Goal: Information Seeking & Learning: Find specific fact

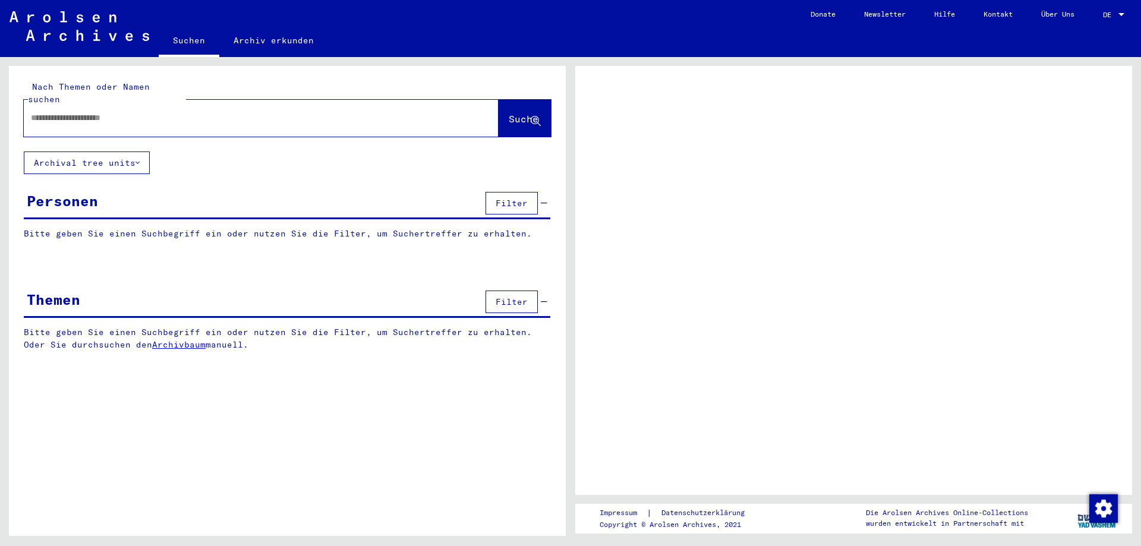
click at [235, 105] on div at bounding box center [247, 118] width 446 height 27
click at [231, 112] on input "text" at bounding box center [250, 118] width 439 height 12
type input "******"
click at [537, 114] on span "Suche" at bounding box center [525, 120] width 32 height 12
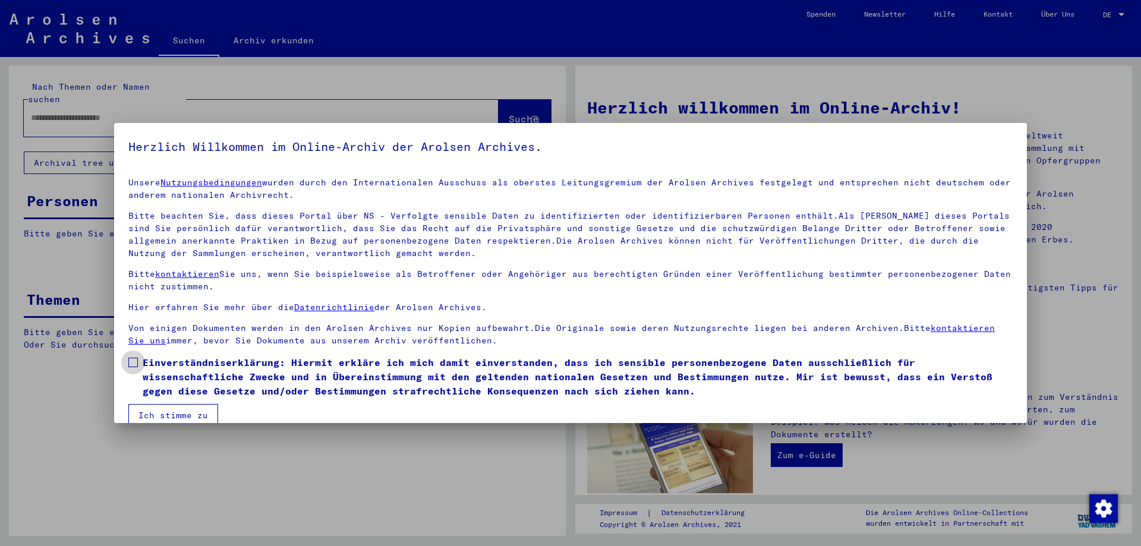
click at [146, 361] on span "Einverständniserklärung: Hiermit erkläre ich mich damit einverstanden, dass ich…" at bounding box center [578, 376] width 870 height 43
click at [162, 416] on button "Ich stimme zu" at bounding box center [173, 415] width 90 height 23
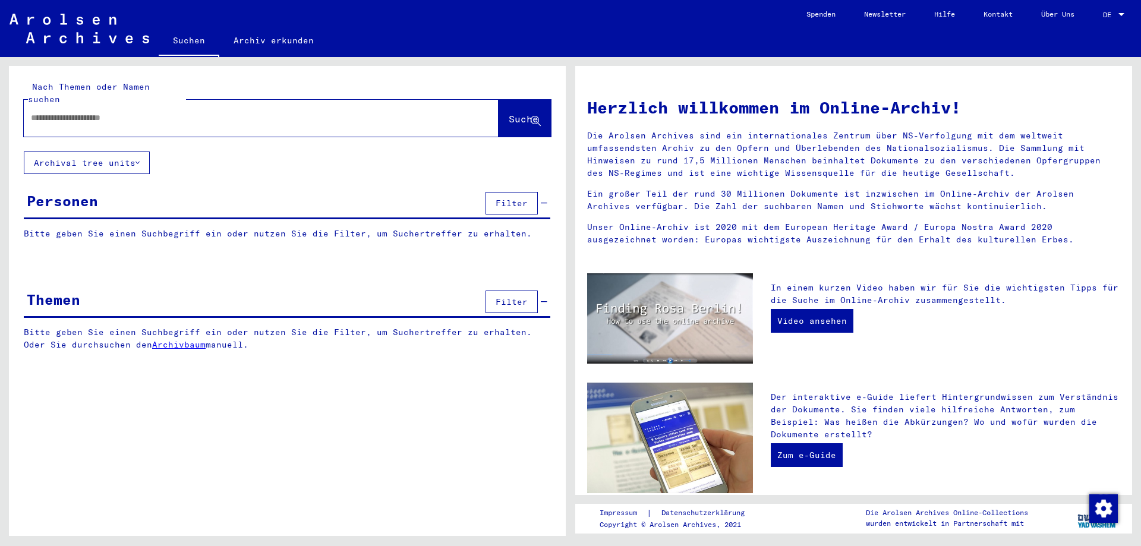
click at [394, 112] on input "text" at bounding box center [247, 118] width 432 height 12
type input "******"
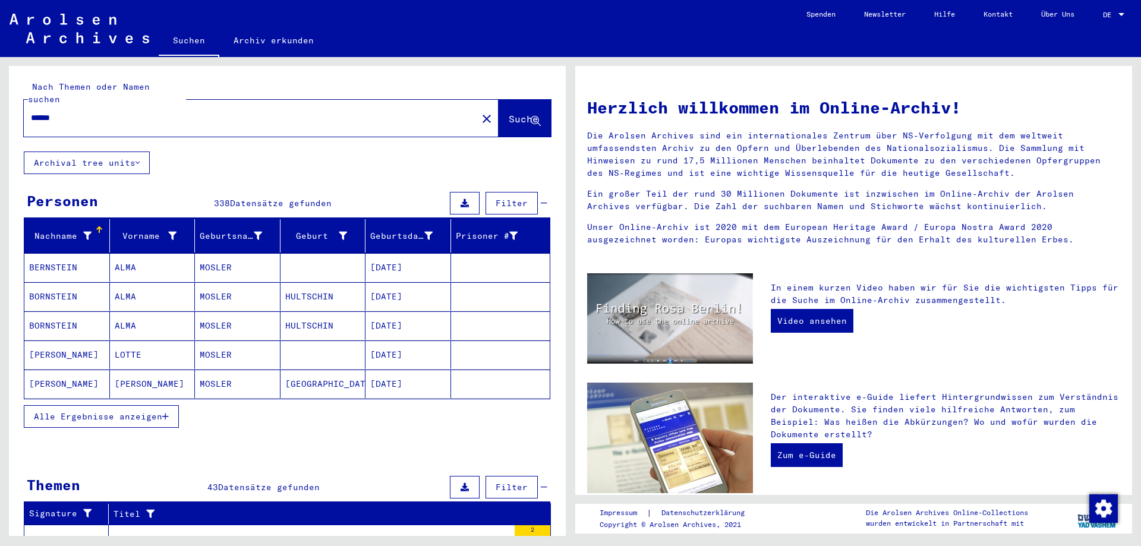
click at [159, 411] on span "Alle Ergebnisse anzeigen" at bounding box center [98, 416] width 128 height 11
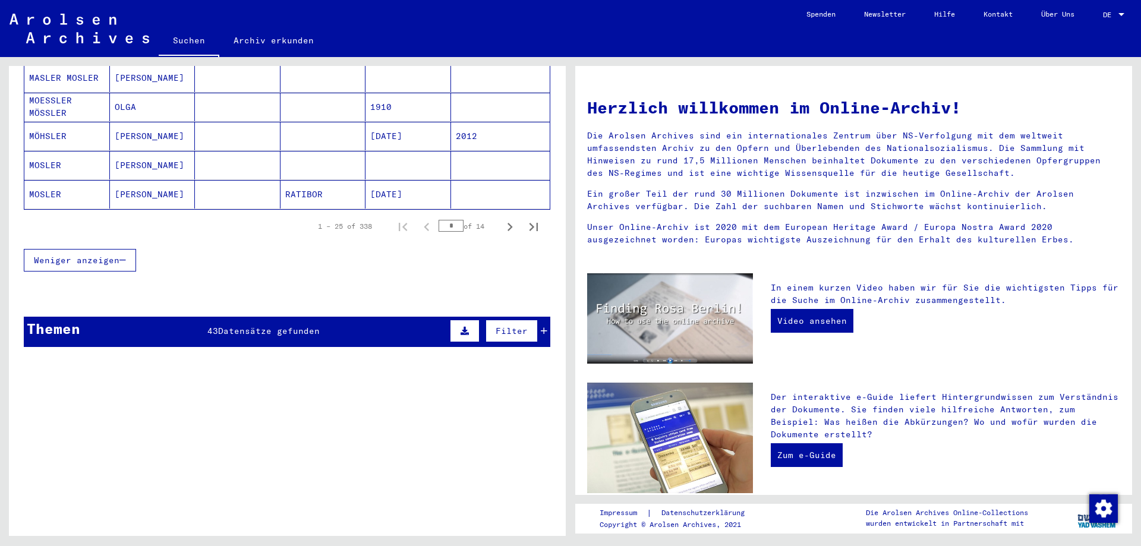
scroll to position [773, 0]
click at [504, 218] on icon "Next page" at bounding box center [510, 226] width 17 height 17
type input "*"
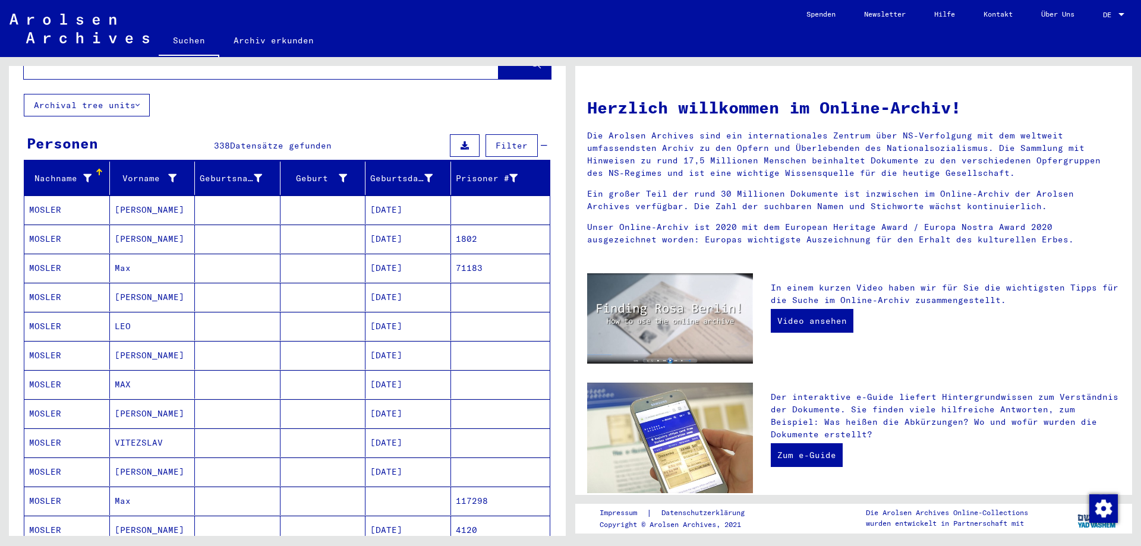
scroll to position [0, 0]
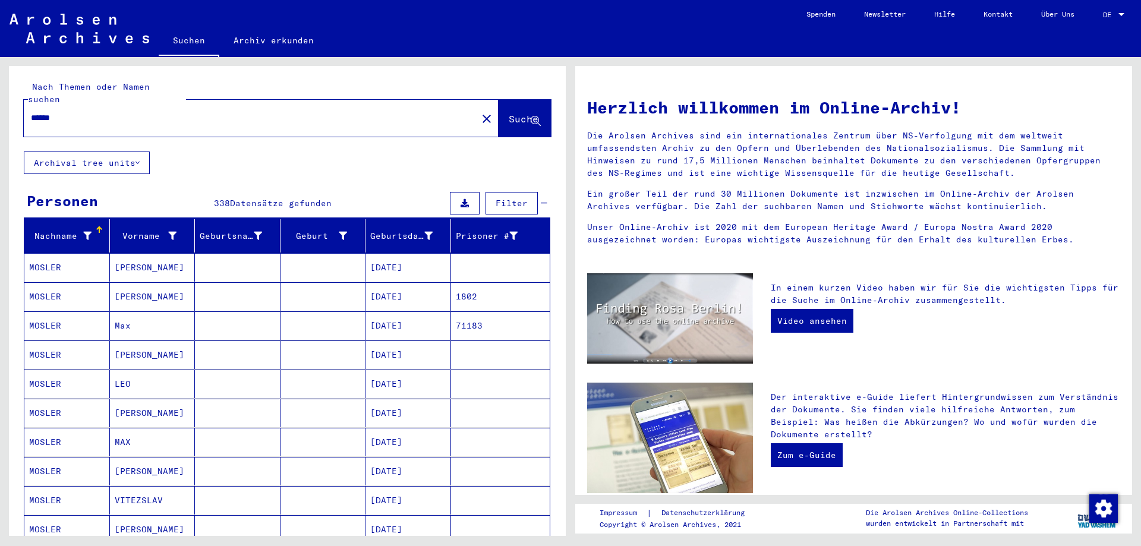
click at [216, 112] on input "******" at bounding box center [247, 118] width 432 height 12
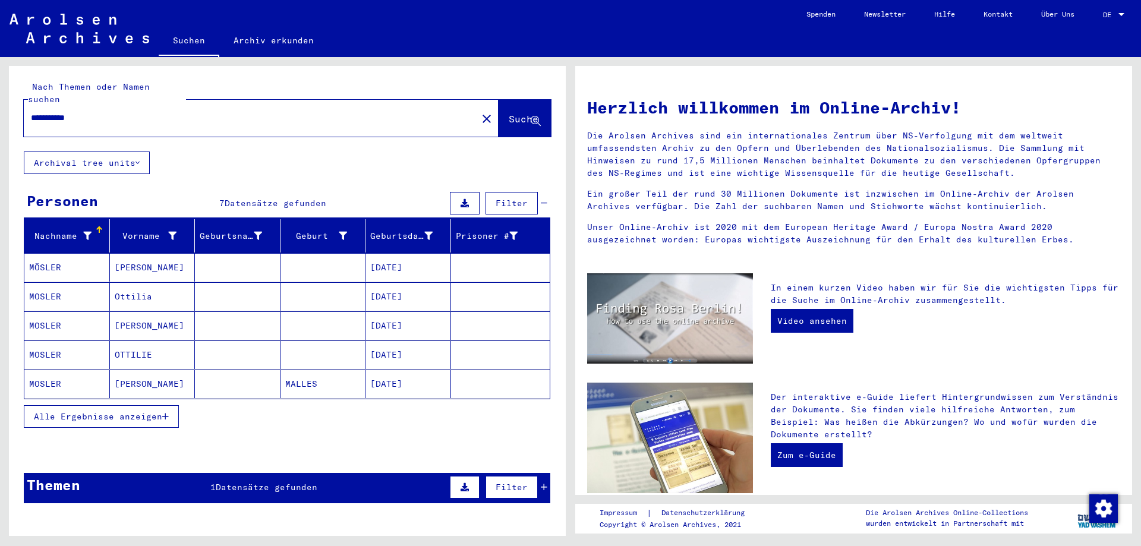
click at [156, 411] on span "Alle Ergebnisse anzeigen" at bounding box center [98, 416] width 128 height 11
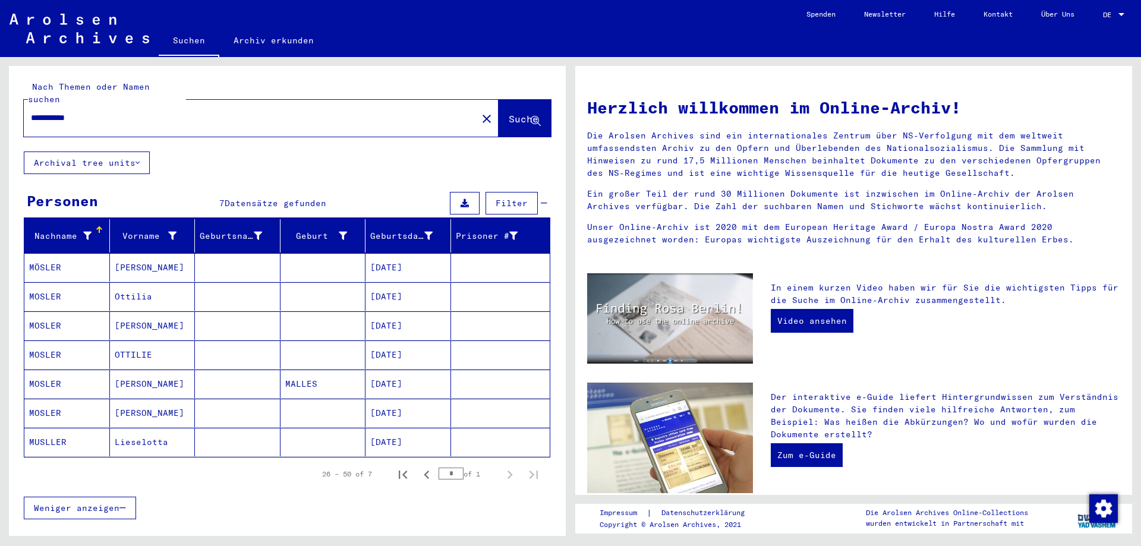
click at [167, 287] on mat-cell "Ottilia" at bounding box center [153, 296] width 86 height 29
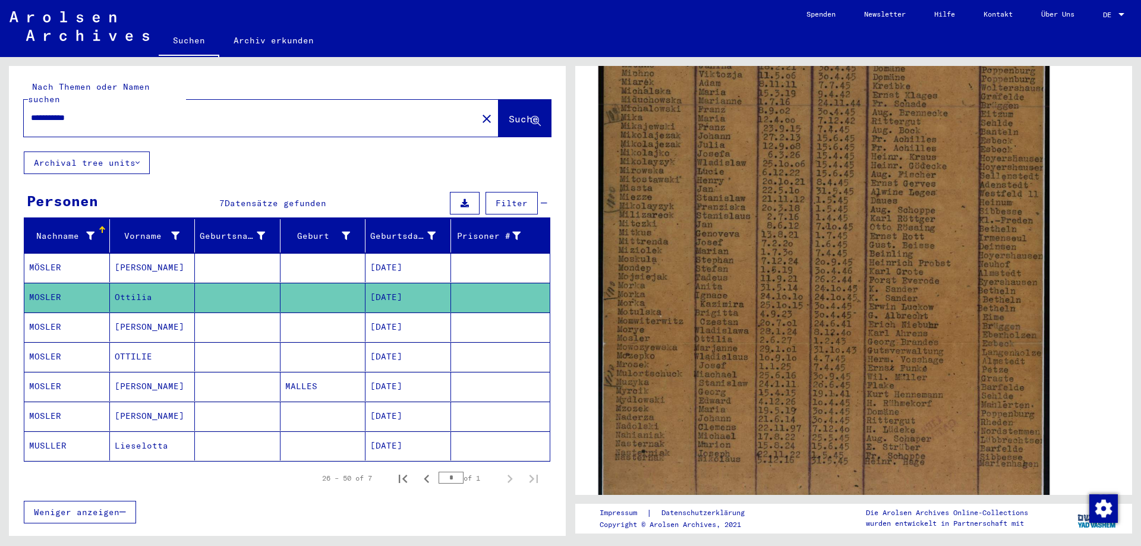
scroll to position [416, 0]
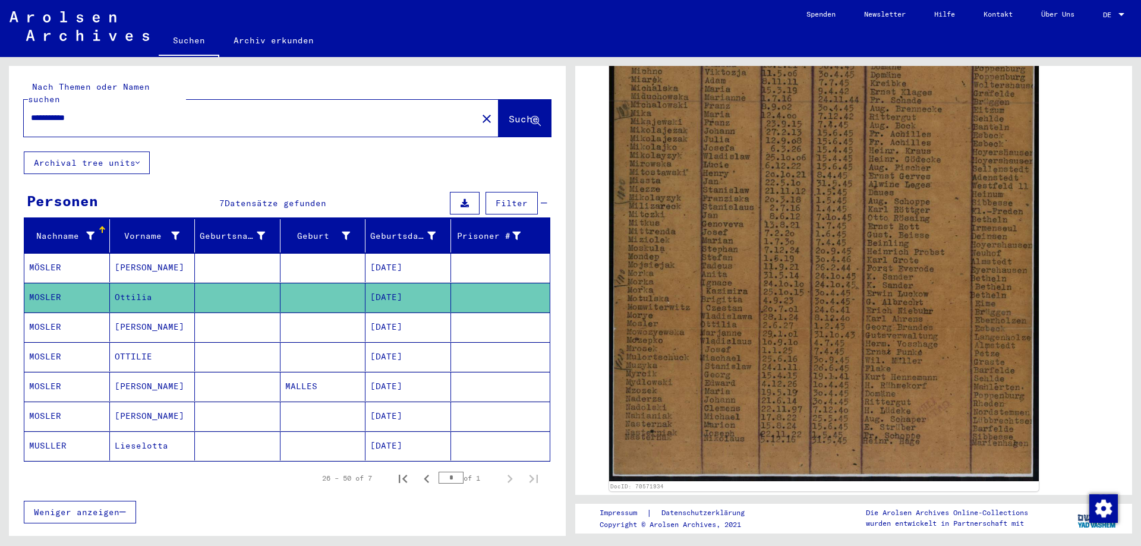
click at [414, 342] on mat-cell "[DATE]" at bounding box center [409, 356] width 86 height 29
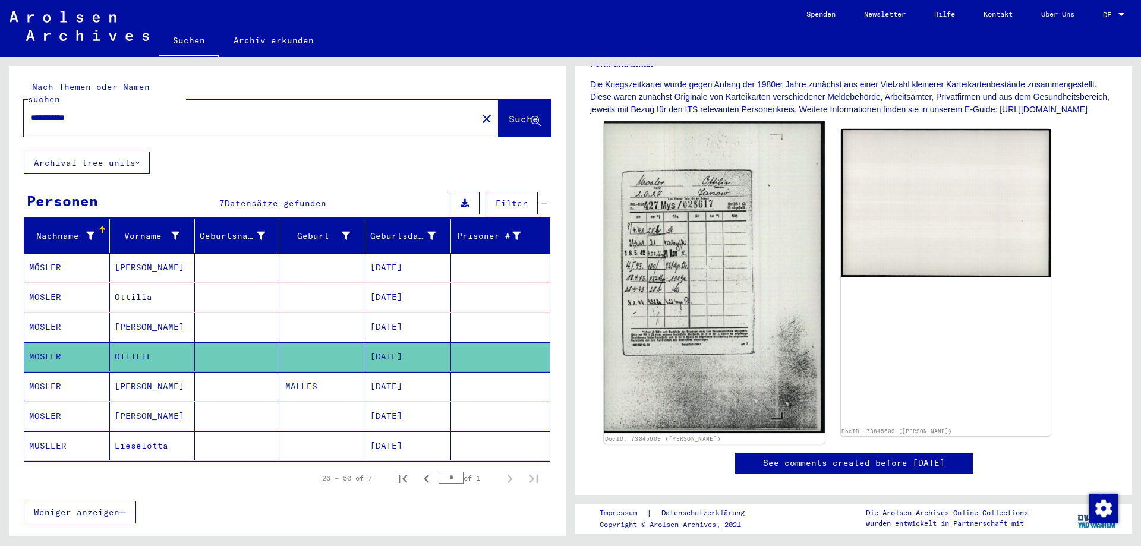
scroll to position [297, 0]
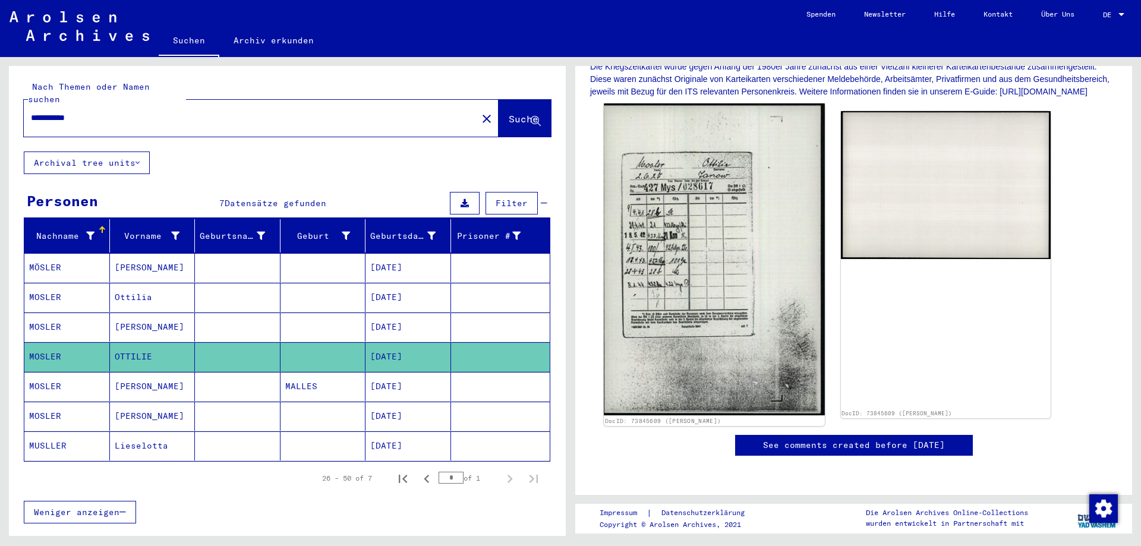
click at [666, 178] on img at bounding box center [714, 259] width 221 height 312
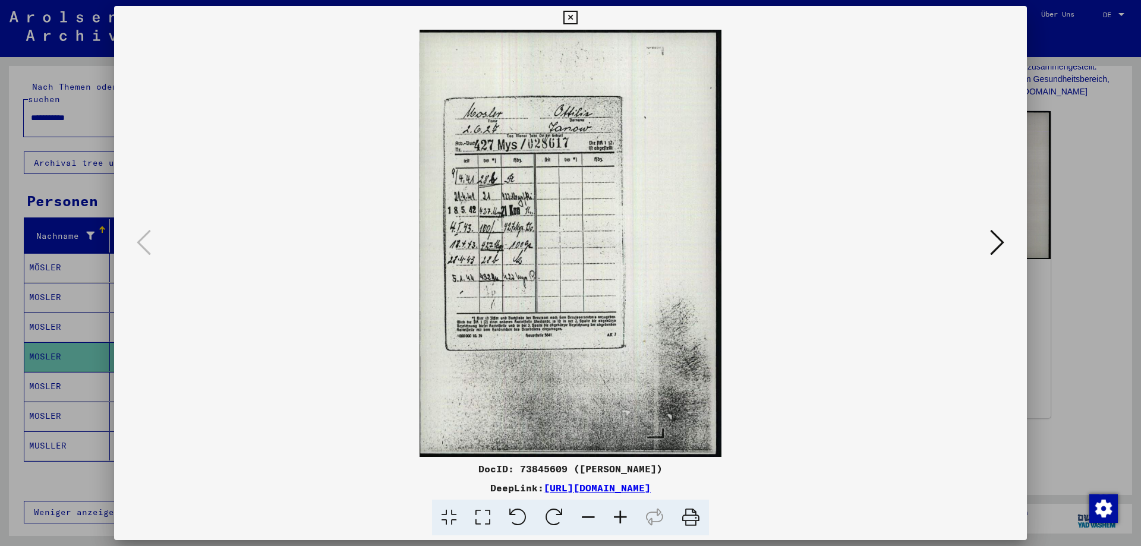
click at [572, 19] on icon at bounding box center [571, 18] width 14 height 14
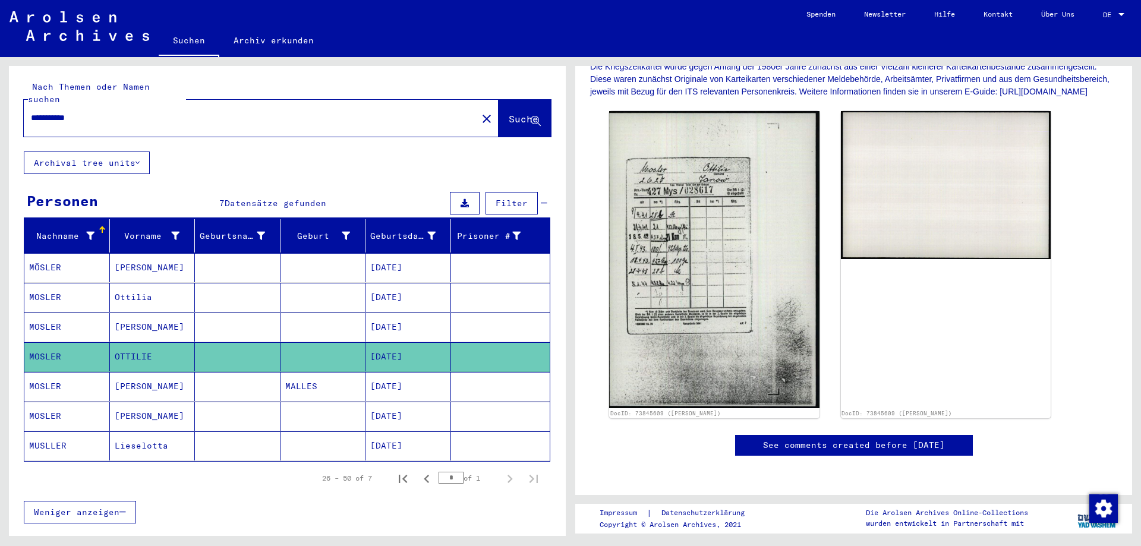
drag, startPoint x: 161, startPoint y: 106, endPoint x: 66, endPoint y: 112, distance: 95.3
click at [66, 112] on div "**********" at bounding box center [247, 118] width 446 height 27
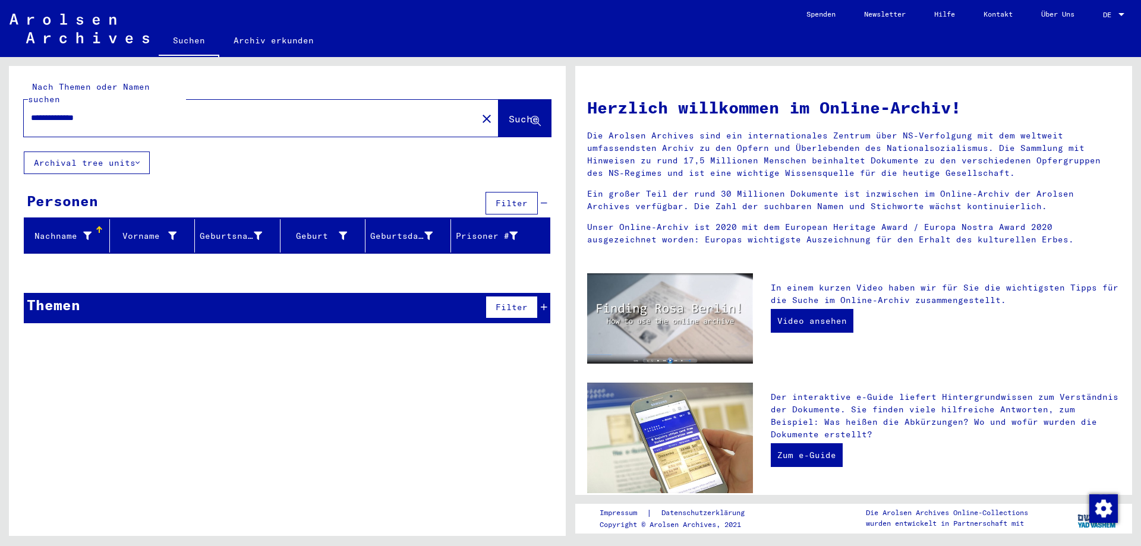
drag, startPoint x: 67, startPoint y: 106, endPoint x: 182, endPoint y: 103, distance: 115.4
click at [180, 112] on input "**********" at bounding box center [247, 118] width 432 height 12
click at [182, 112] on input "**********" at bounding box center [247, 118] width 432 height 12
drag, startPoint x: 68, startPoint y: 104, endPoint x: 137, endPoint y: 104, distance: 69.5
click at [137, 112] on input "**********" at bounding box center [247, 118] width 432 height 12
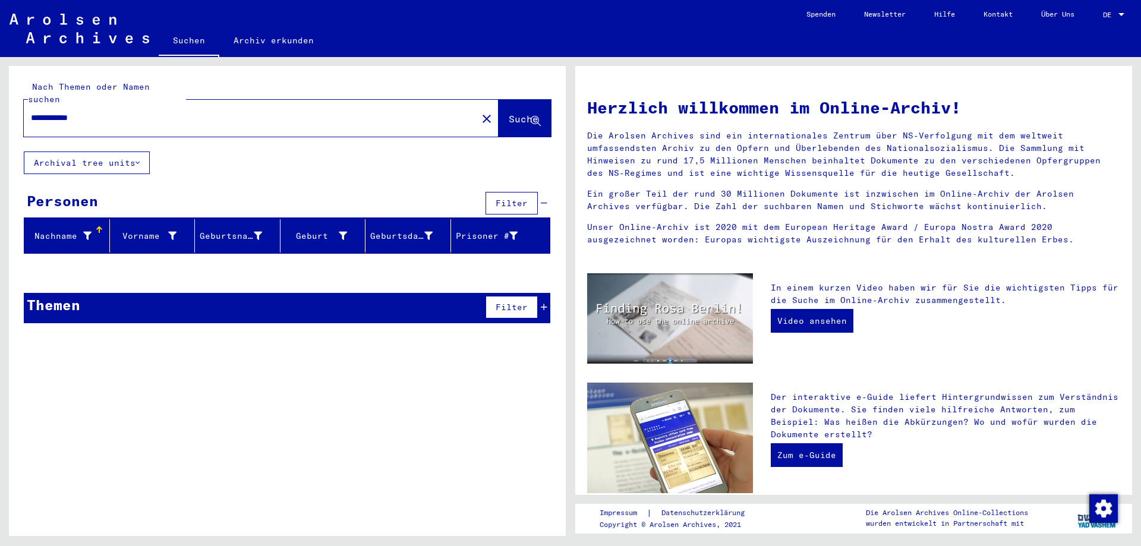
drag, startPoint x: 67, startPoint y: 105, endPoint x: 144, endPoint y: 103, distance: 77.3
click at [144, 112] on input "**********" at bounding box center [247, 118] width 432 height 12
type input "******"
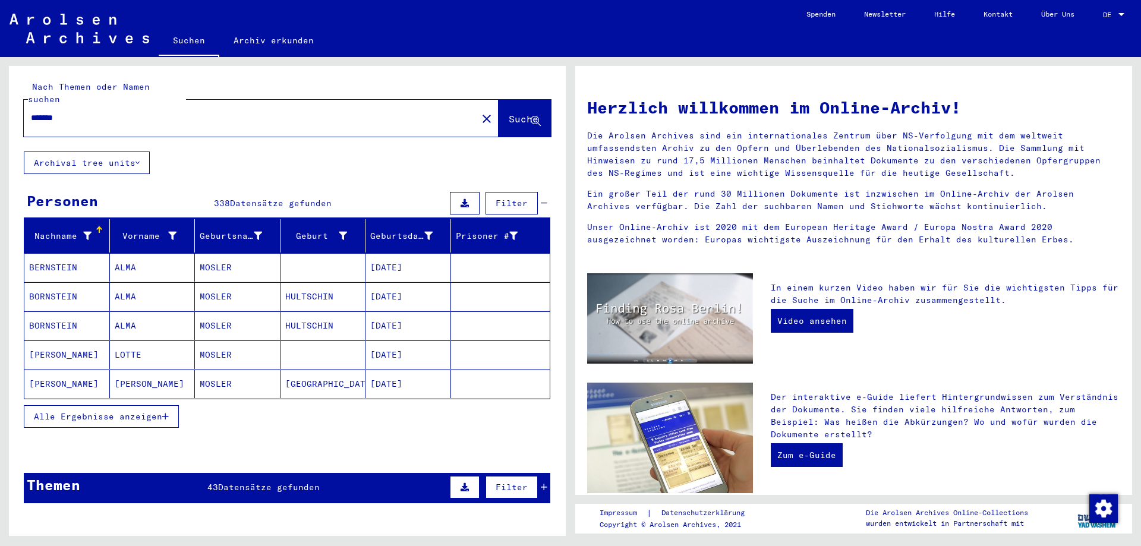
click at [145, 411] on span "Alle Ergebnisse anzeigen" at bounding box center [98, 416] width 128 height 11
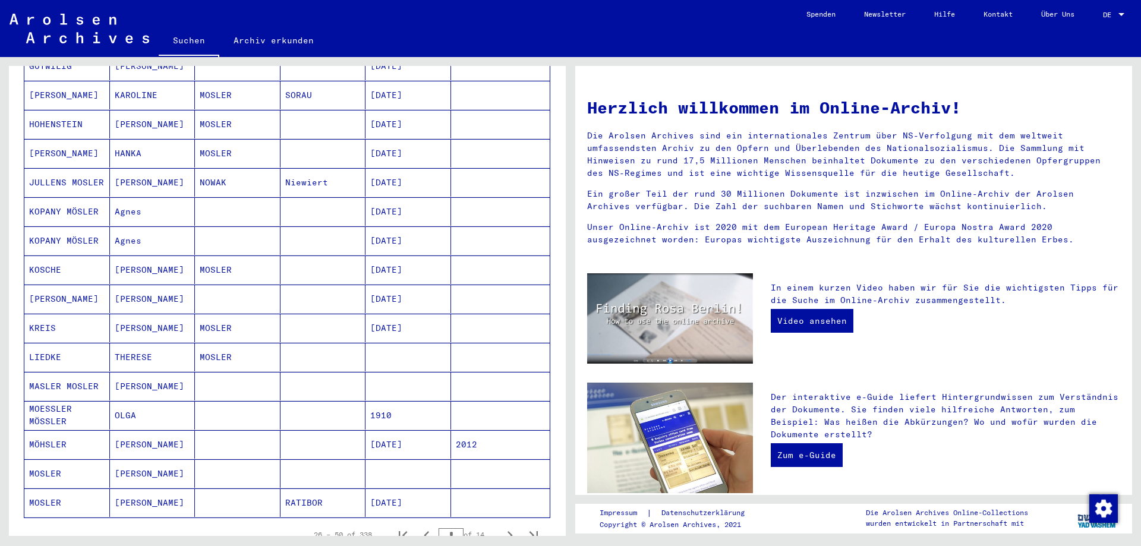
scroll to position [476, 0]
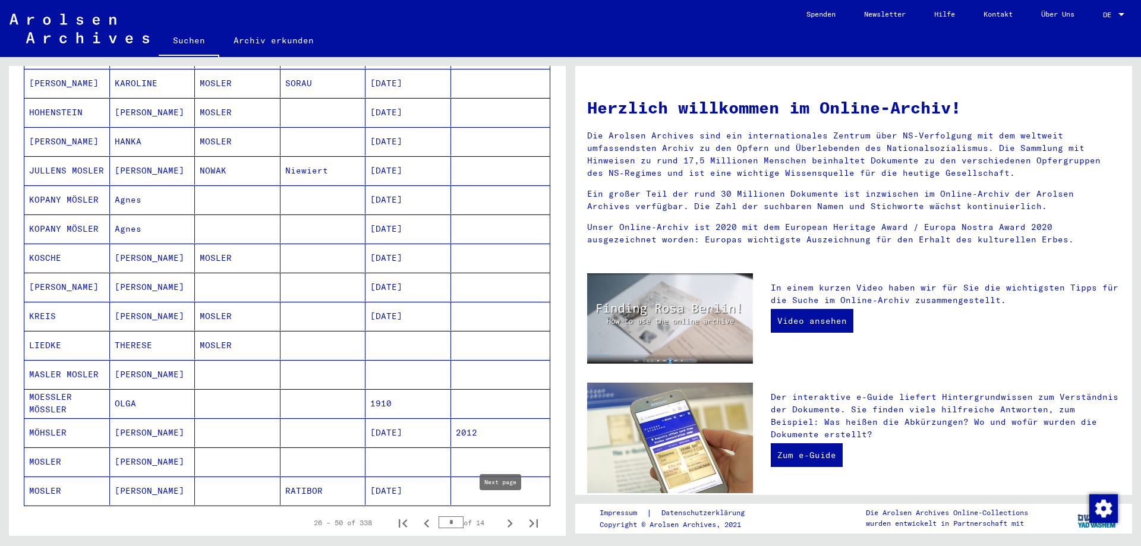
click at [502, 515] on icon "Next page" at bounding box center [510, 523] width 17 height 17
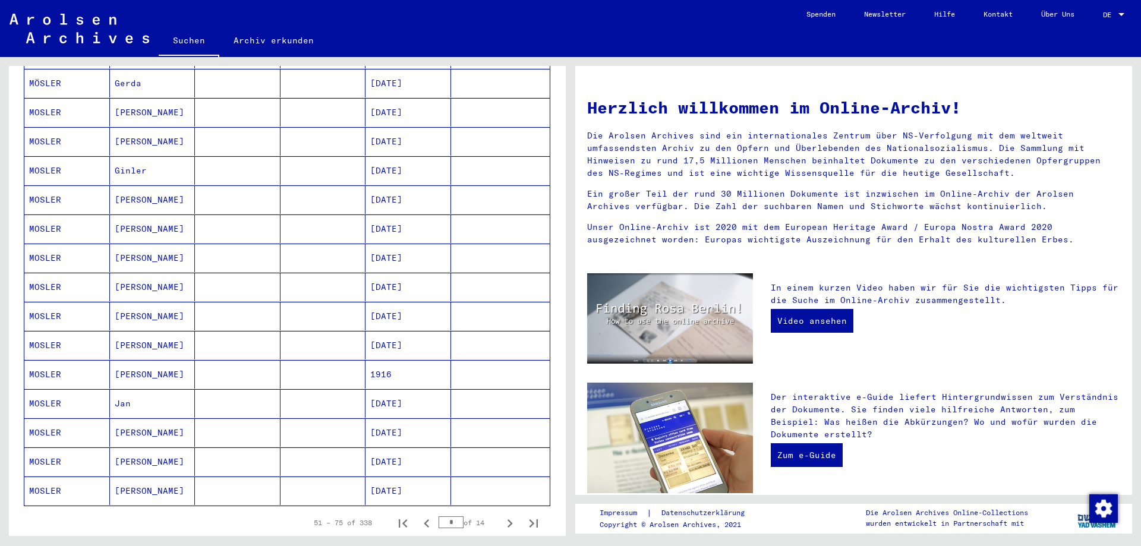
click at [253, 479] on mat-cell at bounding box center [238, 491] width 86 height 29
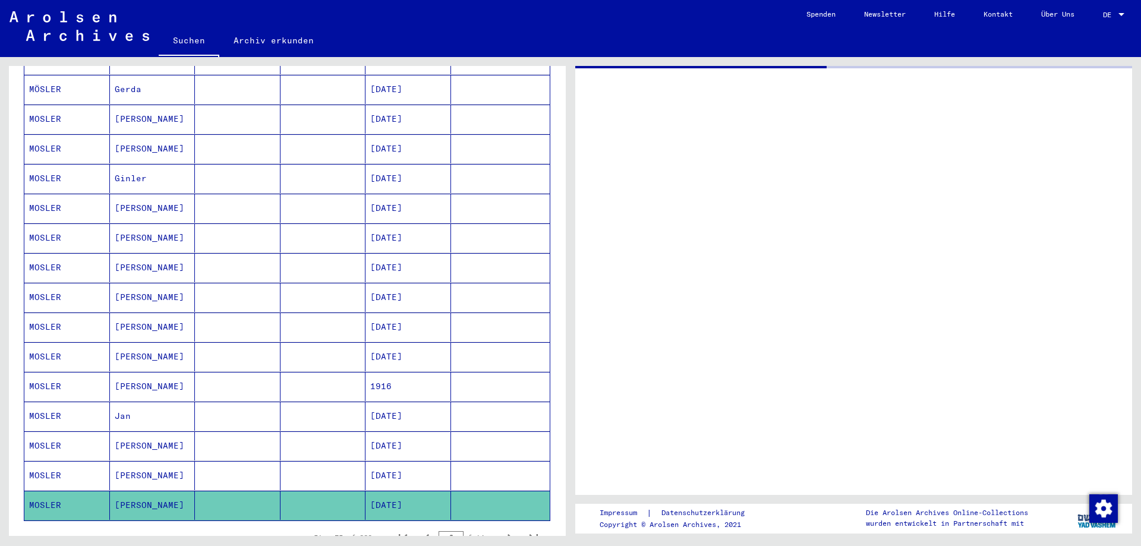
scroll to position [481, 0]
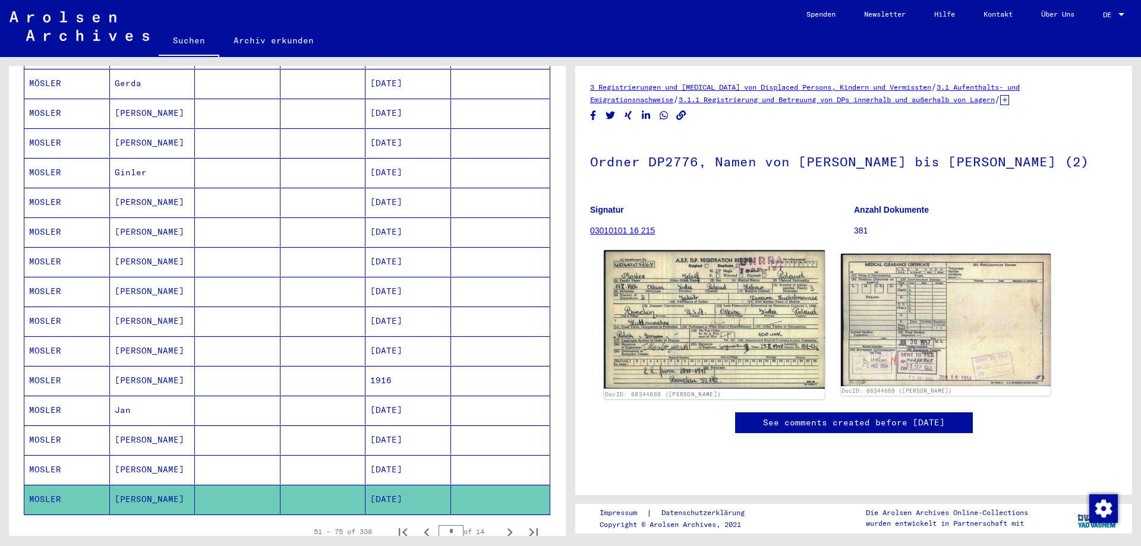
click at [695, 335] on img at bounding box center [714, 319] width 221 height 139
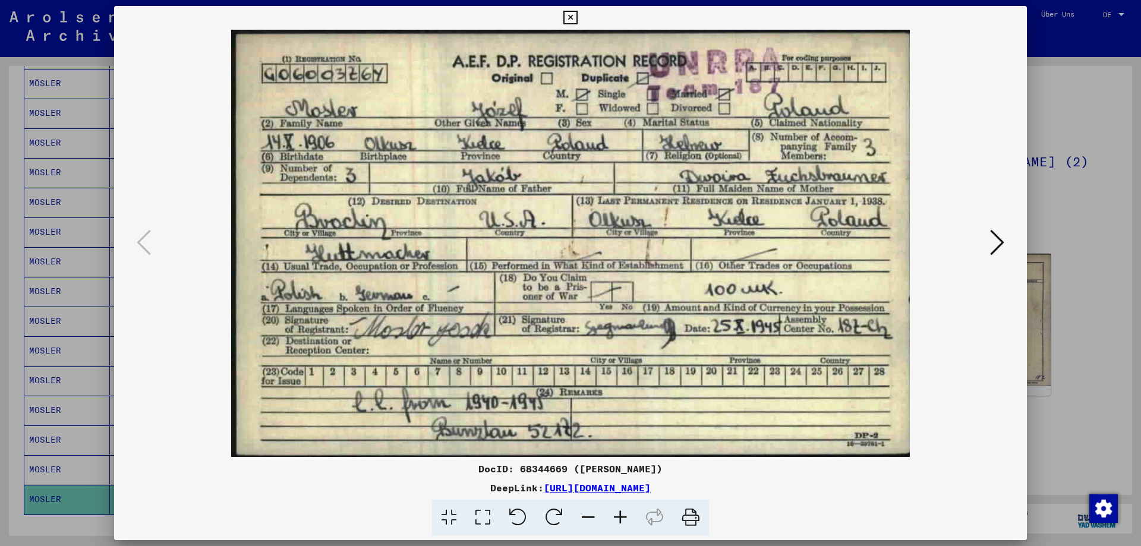
click at [575, 19] on icon at bounding box center [571, 18] width 14 height 14
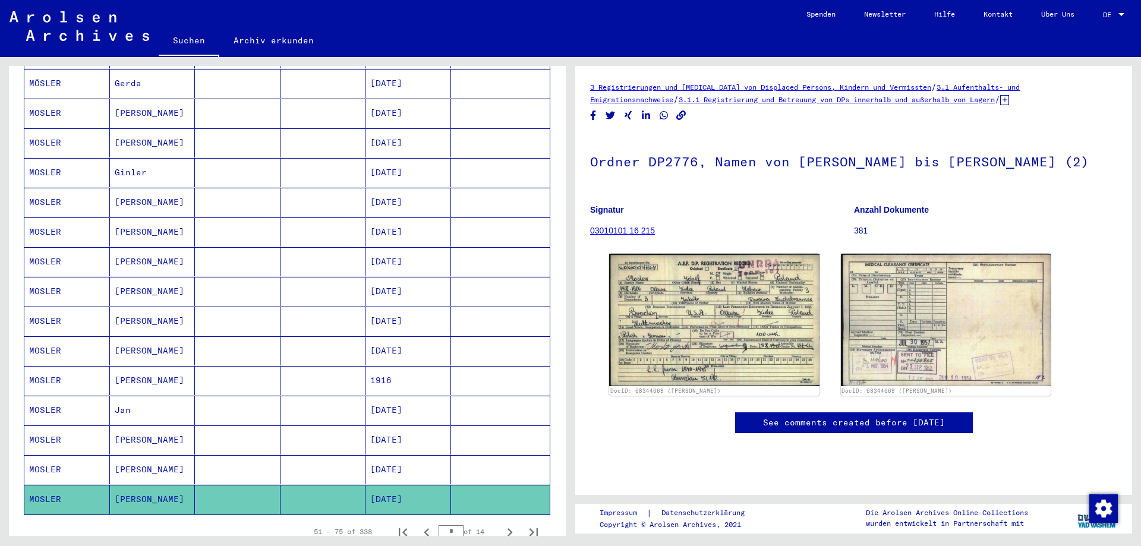
click at [320, 367] on mat-cell at bounding box center [324, 380] width 86 height 29
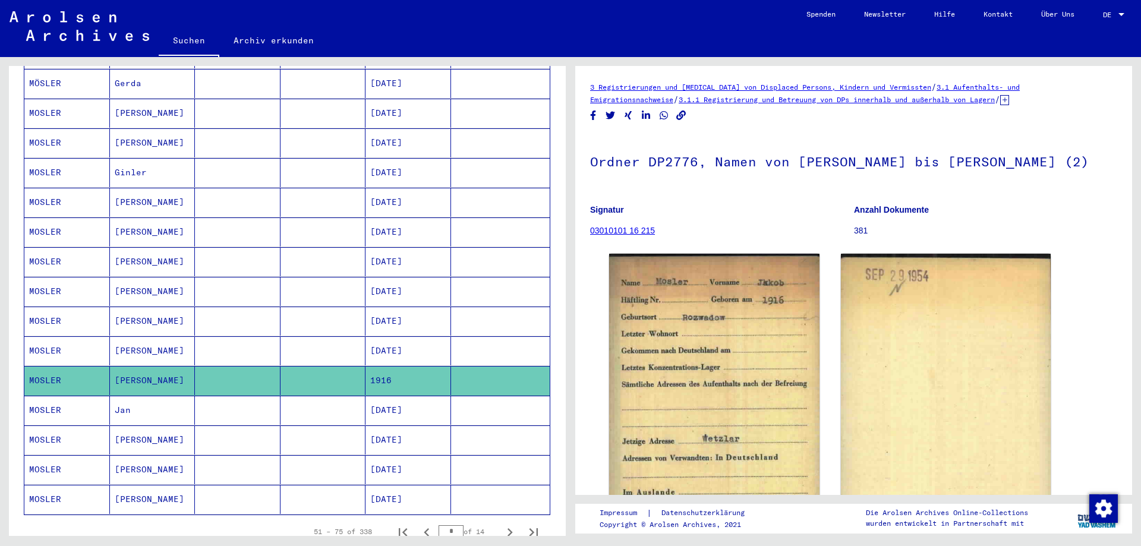
click at [275, 131] on mat-cell at bounding box center [238, 142] width 86 height 29
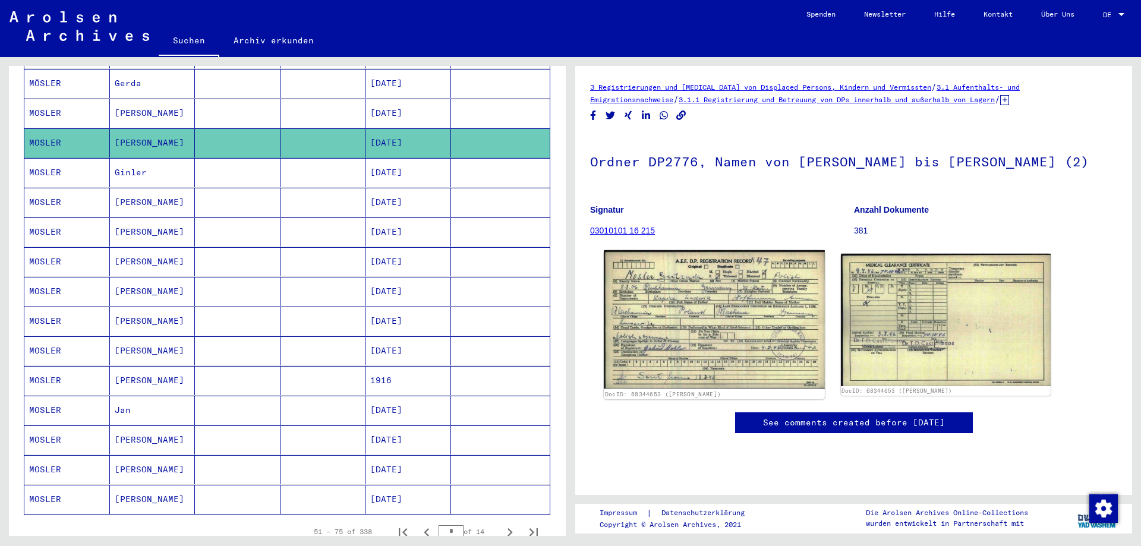
click at [694, 337] on img at bounding box center [714, 319] width 221 height 139
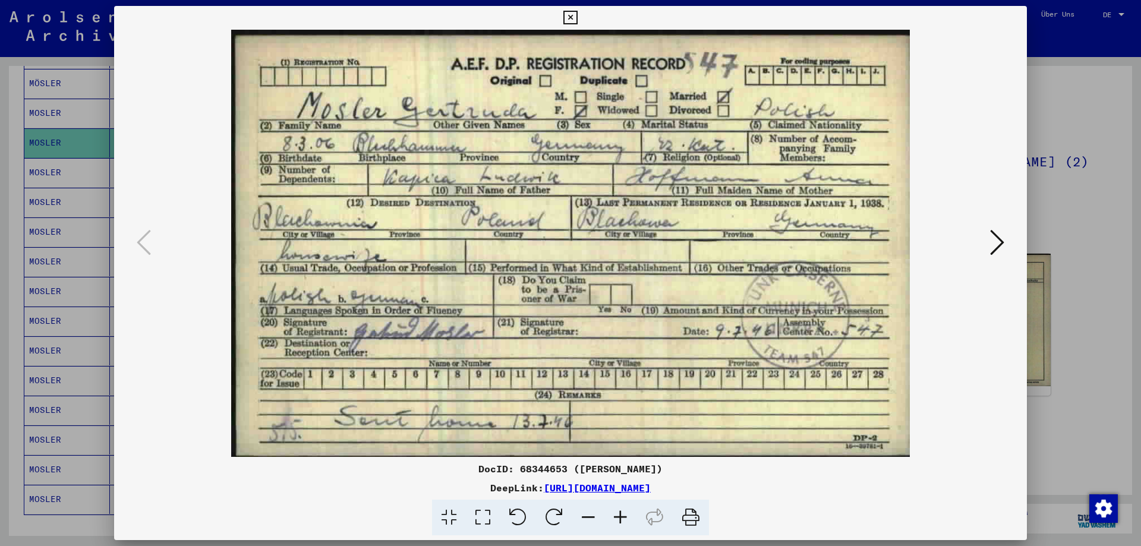
click at [569, 18] on icon at bounding box center [571, 18] width 14 height 14
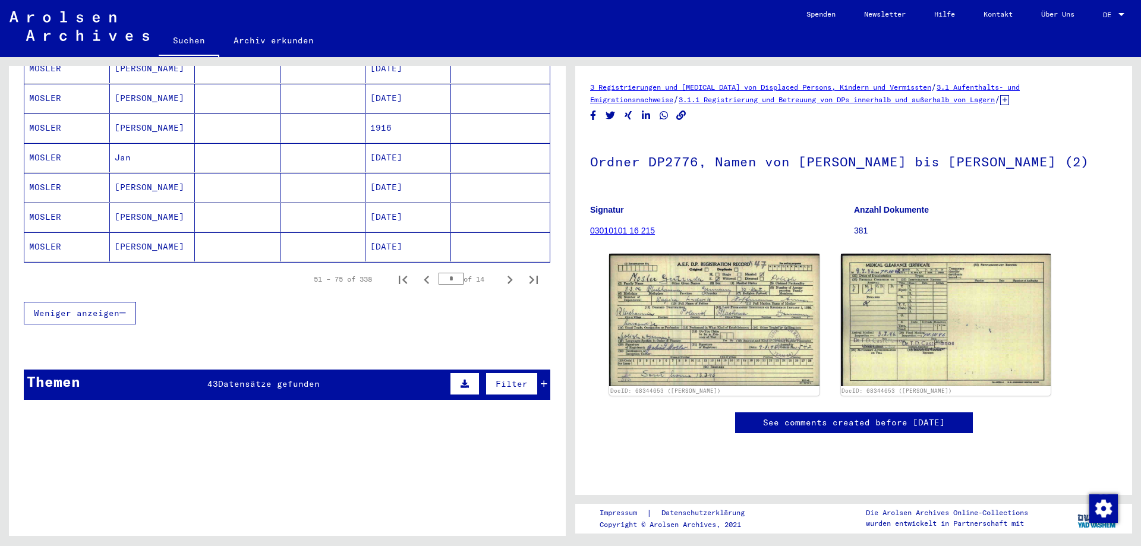
scroll to position [838, 0]
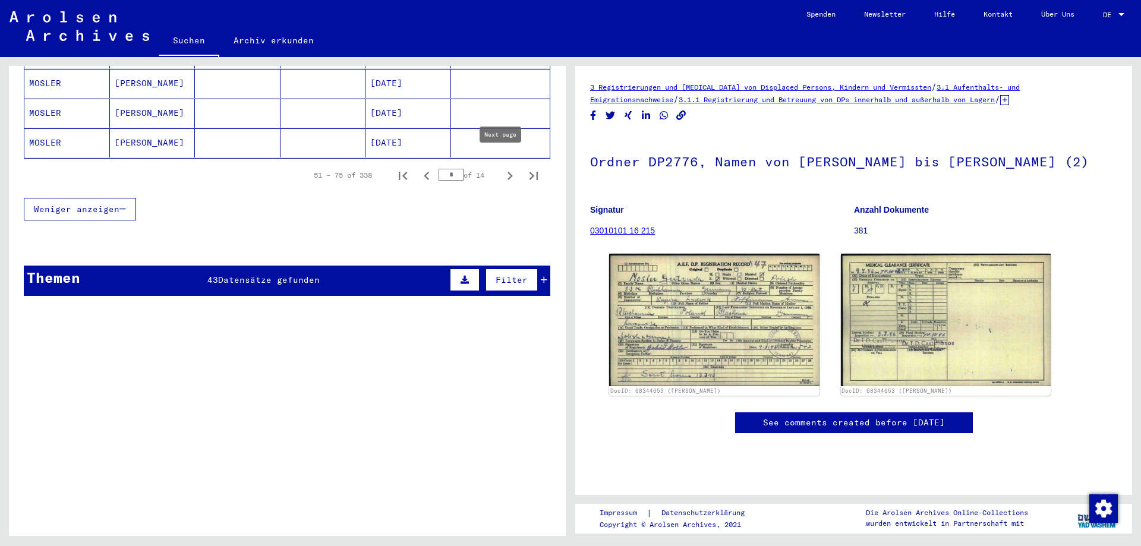
click at [502, 168] on icon "Next page" at bounding box center [510, 176] width 17 height 17
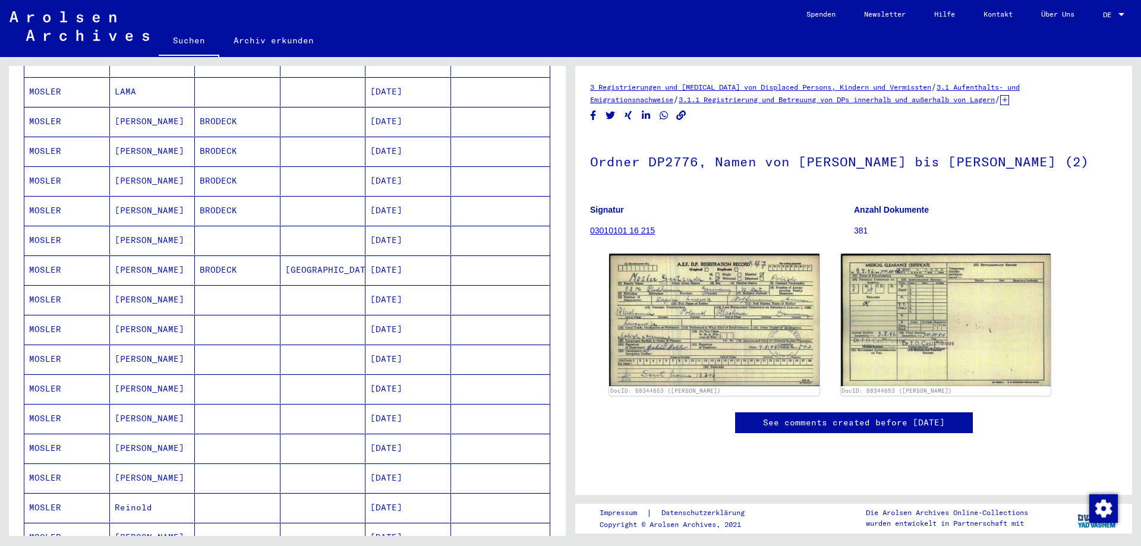
scroll to position [244, 0]
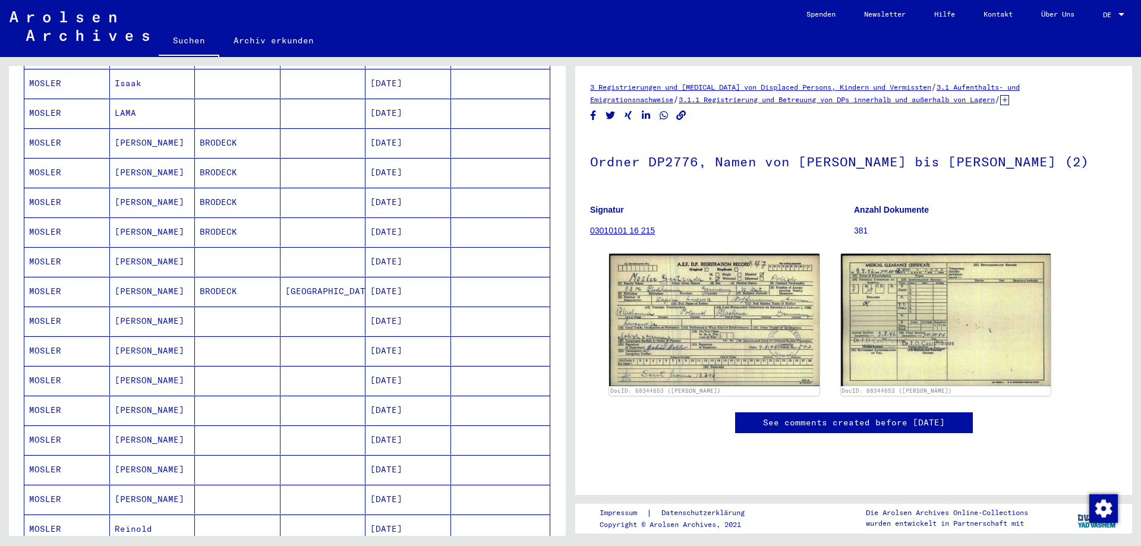
click at [159, 132] on mat-cell "[PERSON_NAME]" at bounding box center [153, 142] width 86 height 29
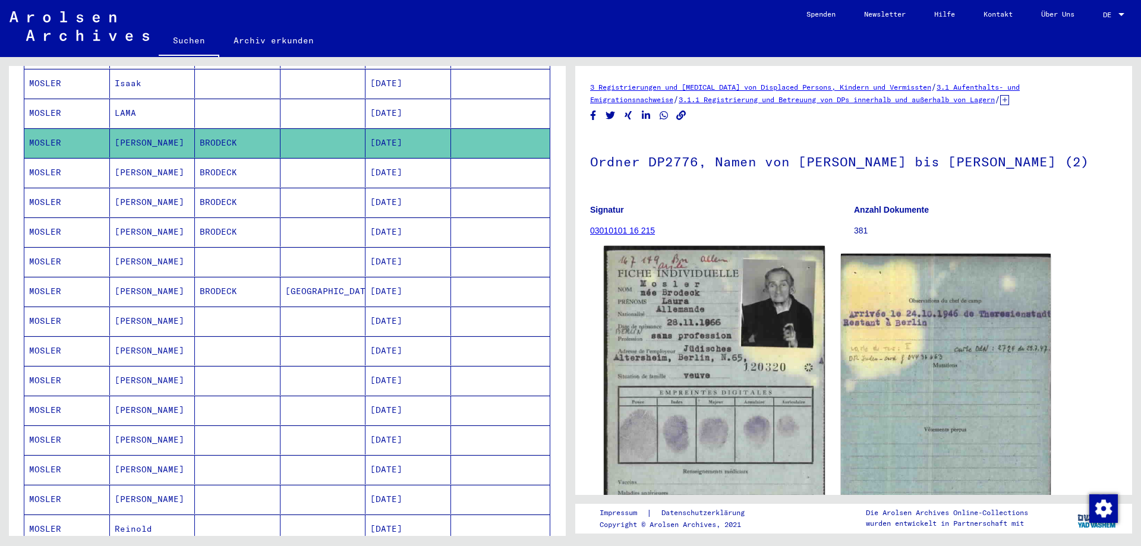
click at [687, 373] on img at bounding box center [714, 404] width 221 height 316
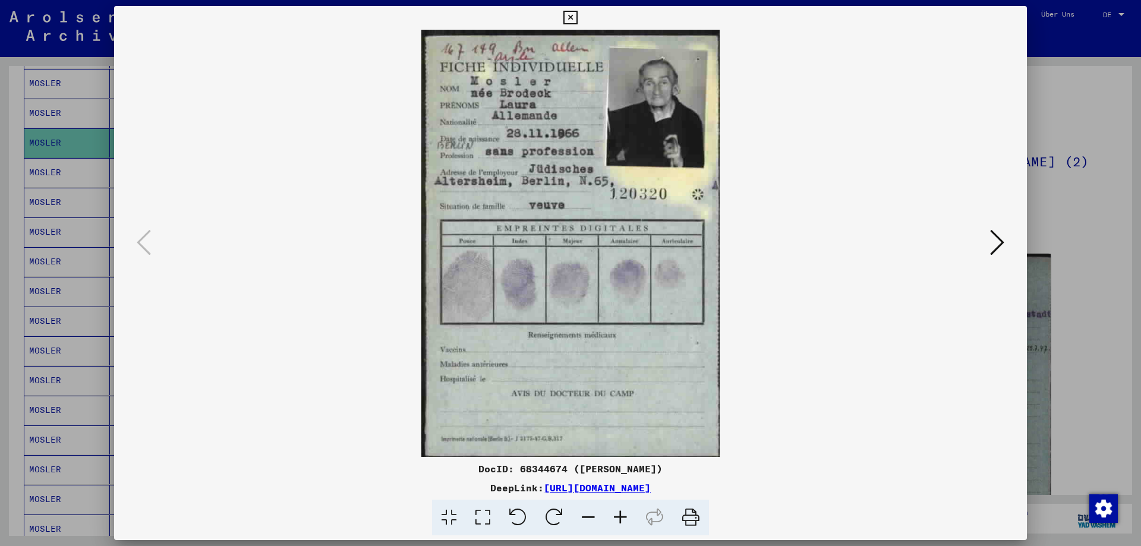
click at [1106, 231] on div at bounding box center [570, 273] width 1141 height 546
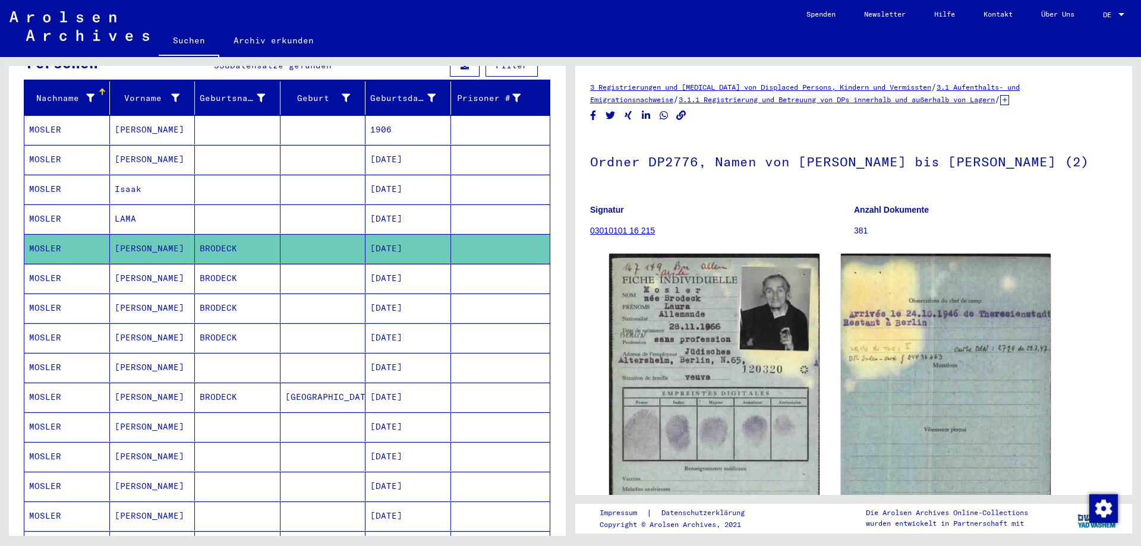
scroll to position [125, 0]
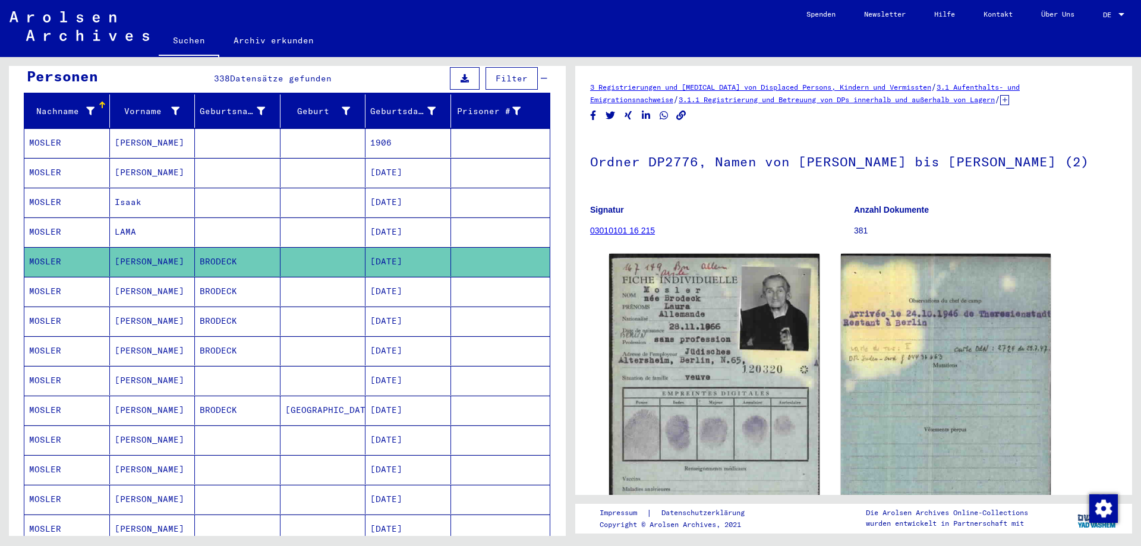
click at [273, 133] on mat-cell at bounding box center [238, 142] width 86 height 29
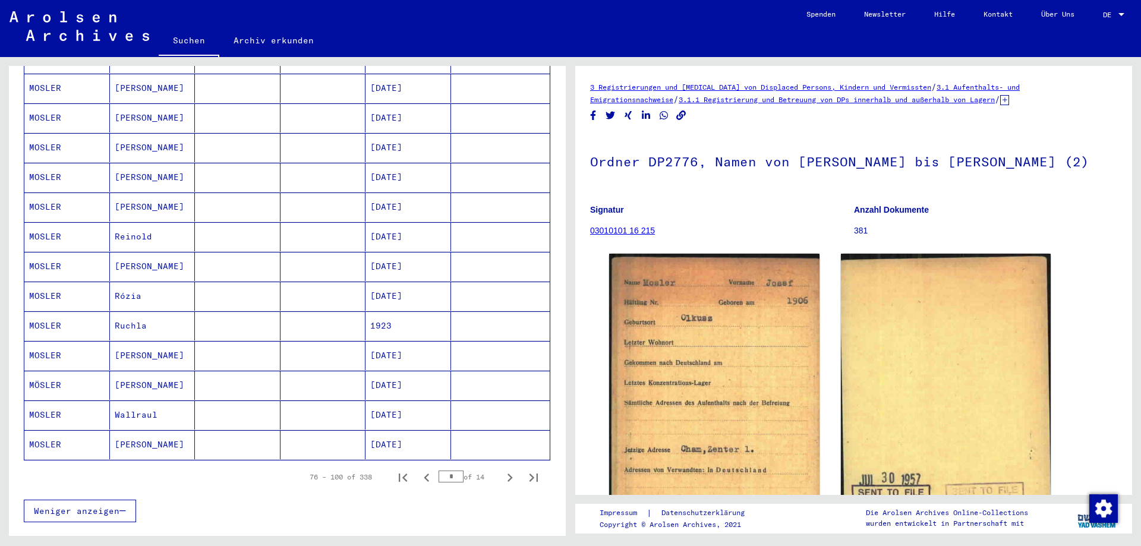
scroll to position [541, 0]
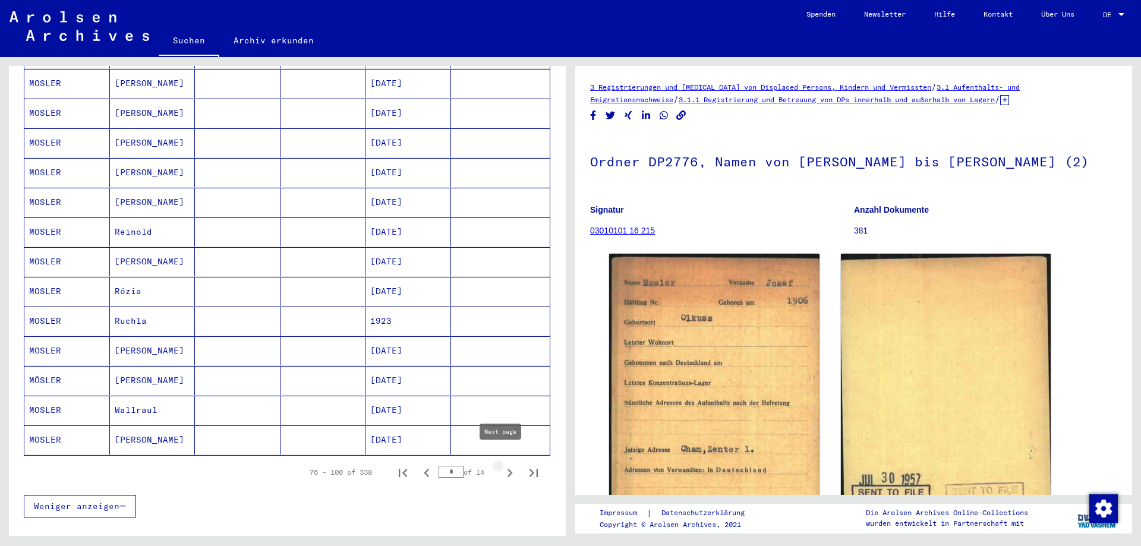
click at [508, 469] on icon "Next page" at bounding box center [510, 473] width 5 height 8
type input "*"
click at [309, 193] on mat-cell at bounding box center [324, 202] width 86 height 29
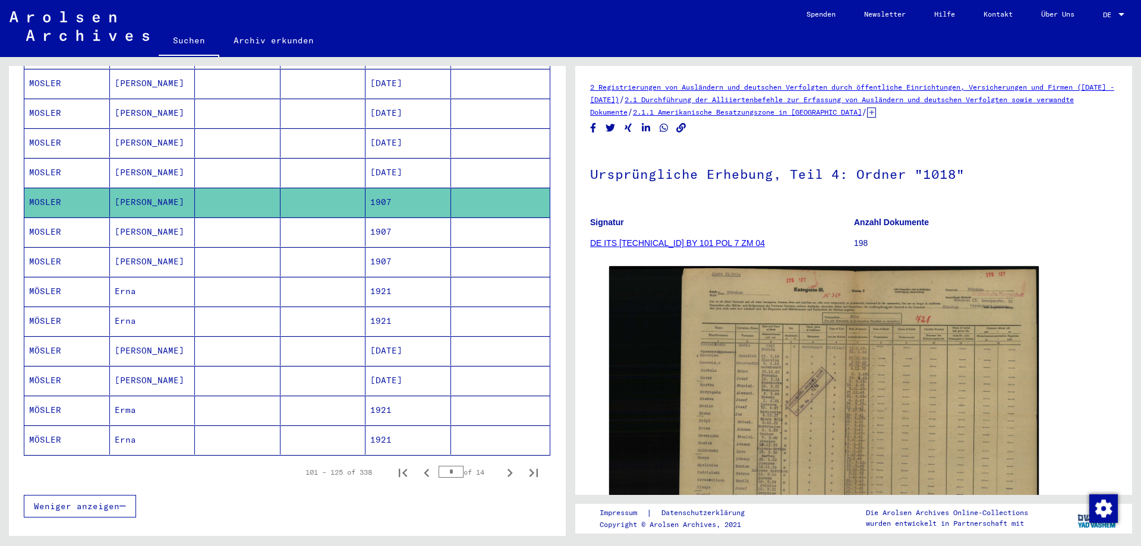
click at [309, 222] on mat-cell at bounding box center [324, 232] width 86 height 29
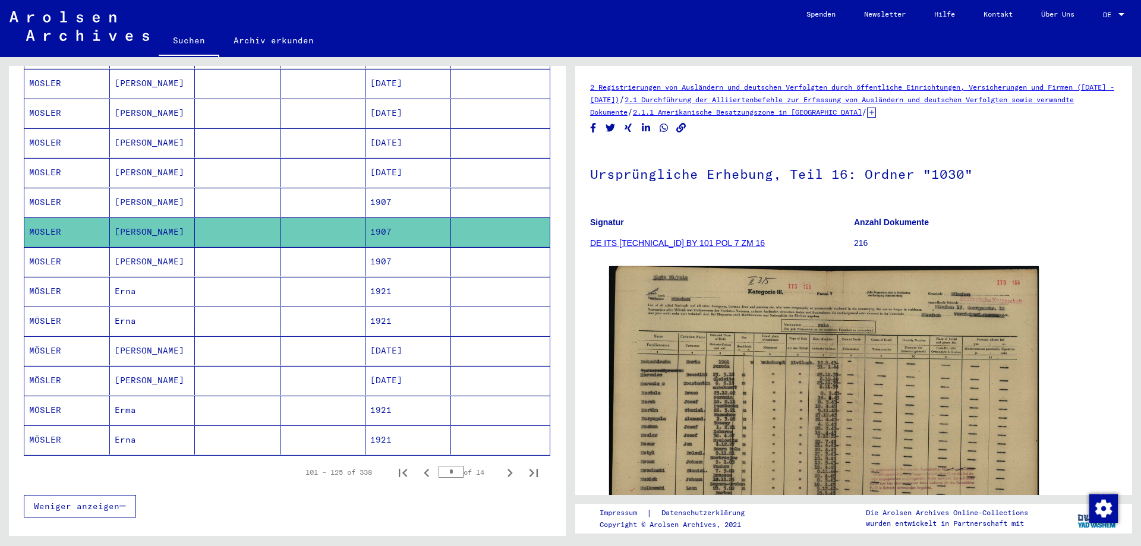
click at [309, 253] on mat-cell at bounding box center [324, 261] width 86 height 29
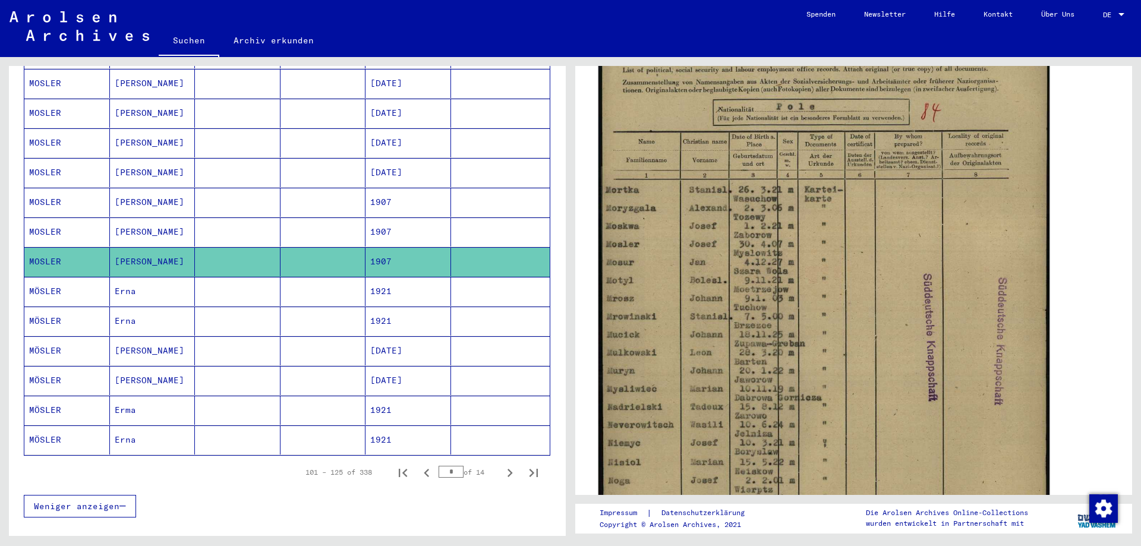
scroll to position [416, 0]
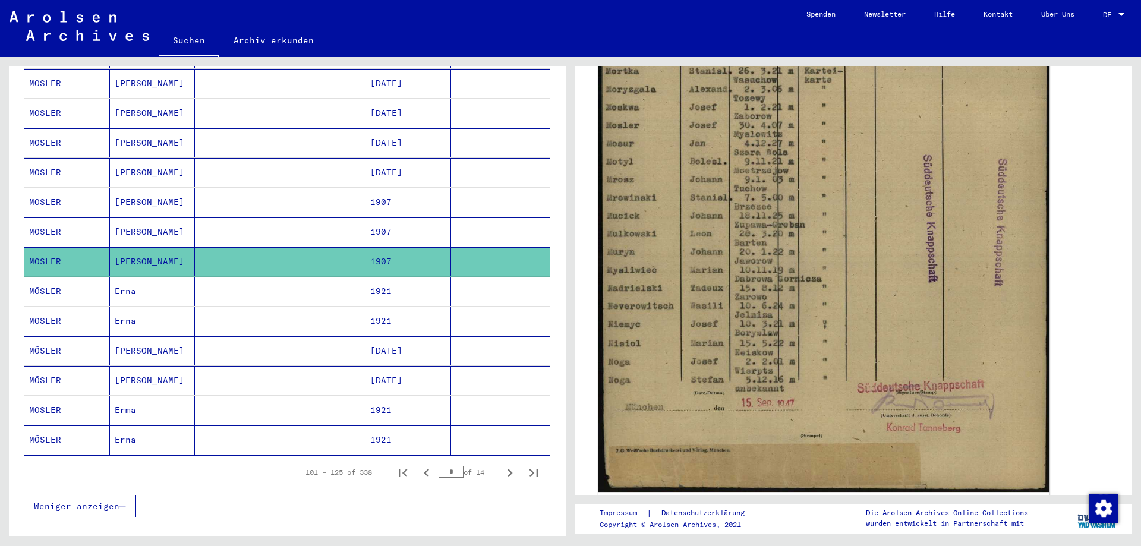
click at [759, 129] on img at bounding box center [824, 173] width 451 height 638
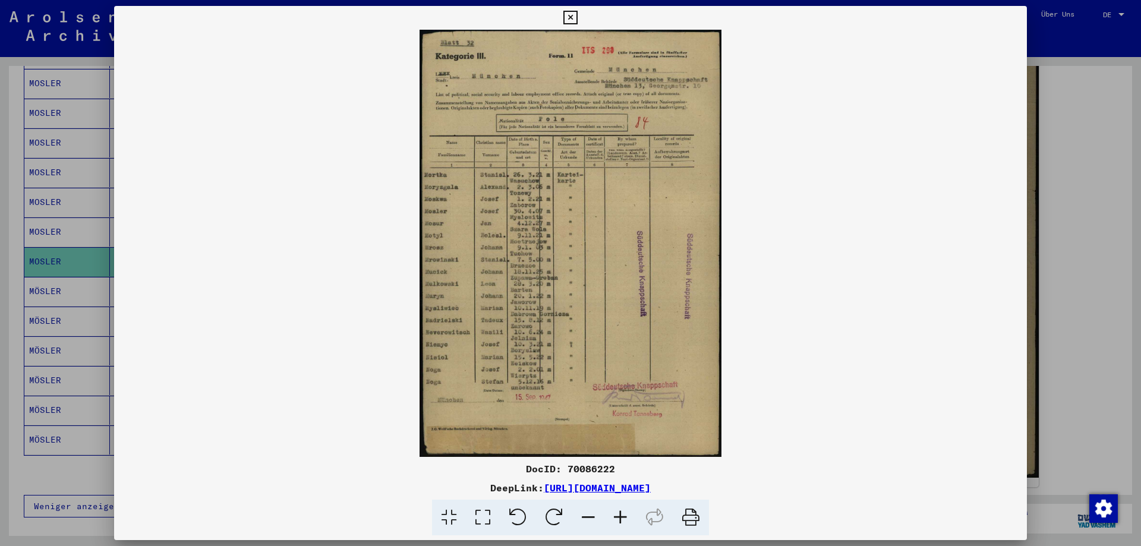
click at [622, 518] on icon at bounding box center [621, 518] width 32 height 36
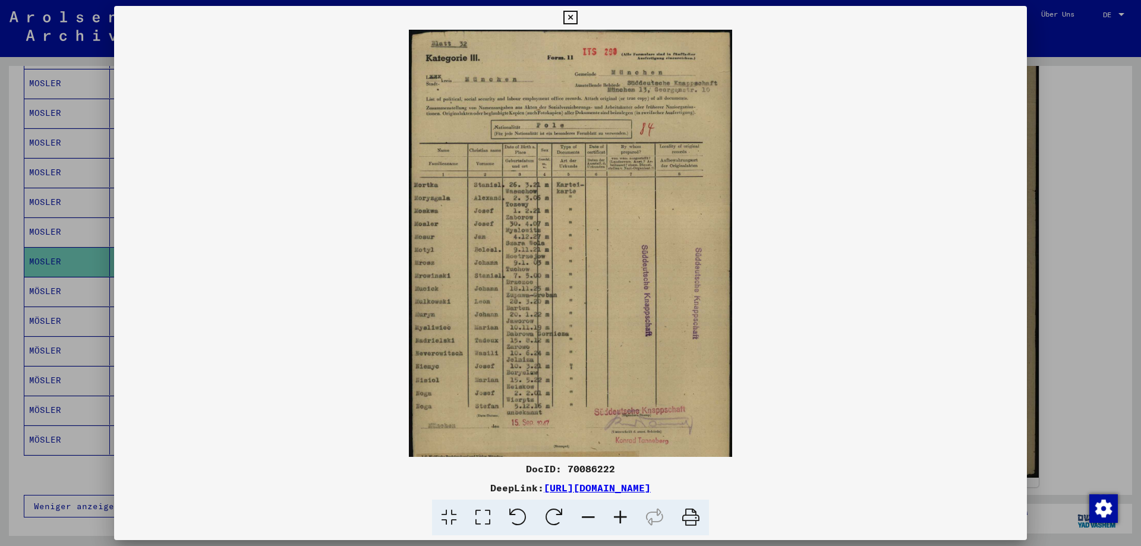
click at [622, 518] on icon at bounding box center [621, 518] width 32 height 36
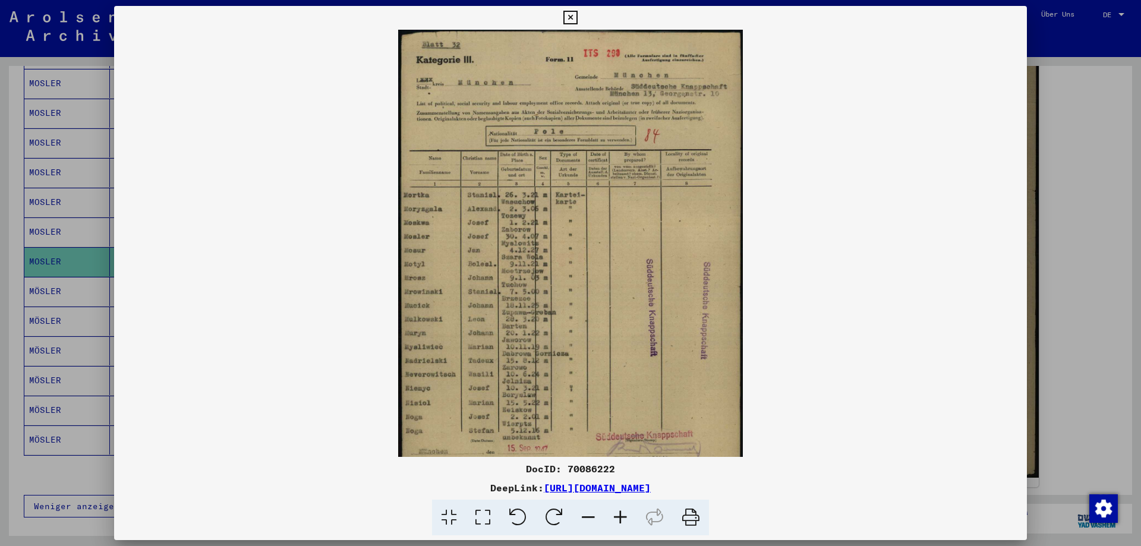
click at [622, 518] on icon at bounding box center [621, 518] width 32 height 36
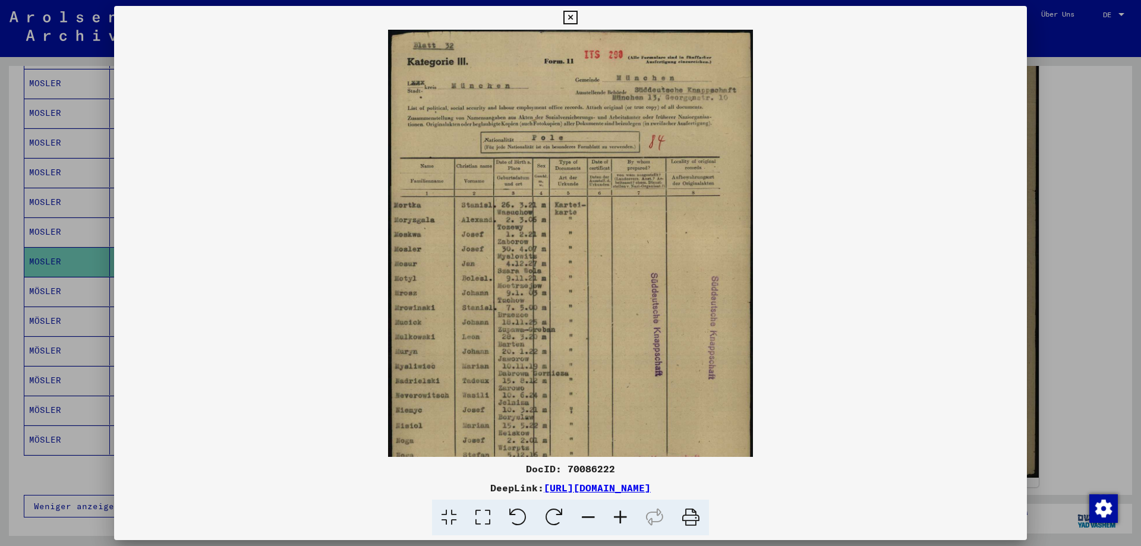
click at [622, 518] on icon at bounding box center [621, 518] width 32 height 36
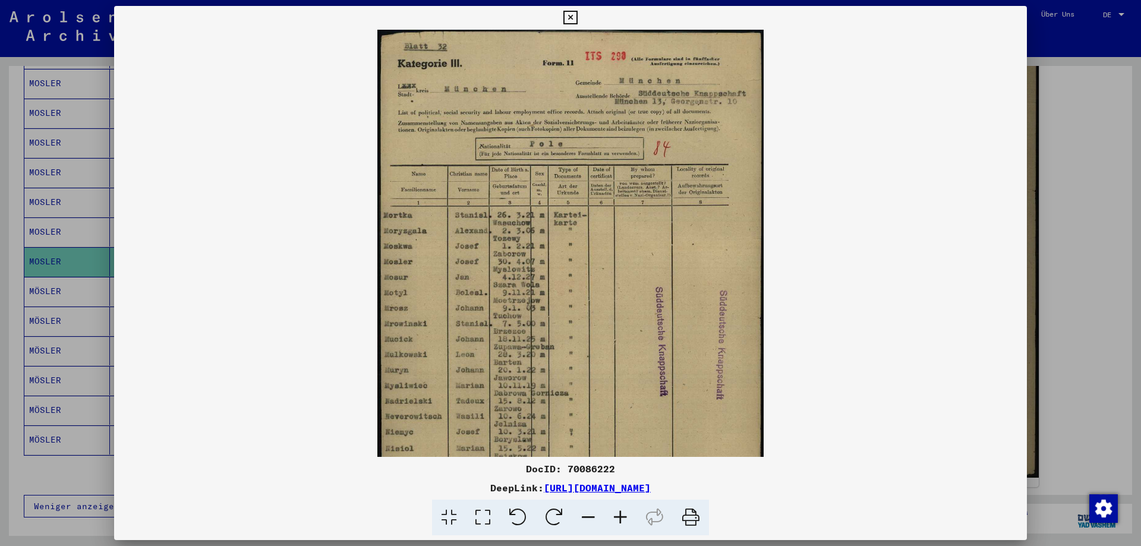
click at [622, 518] on icon at bounding box center [621, 518] width 32 height 36
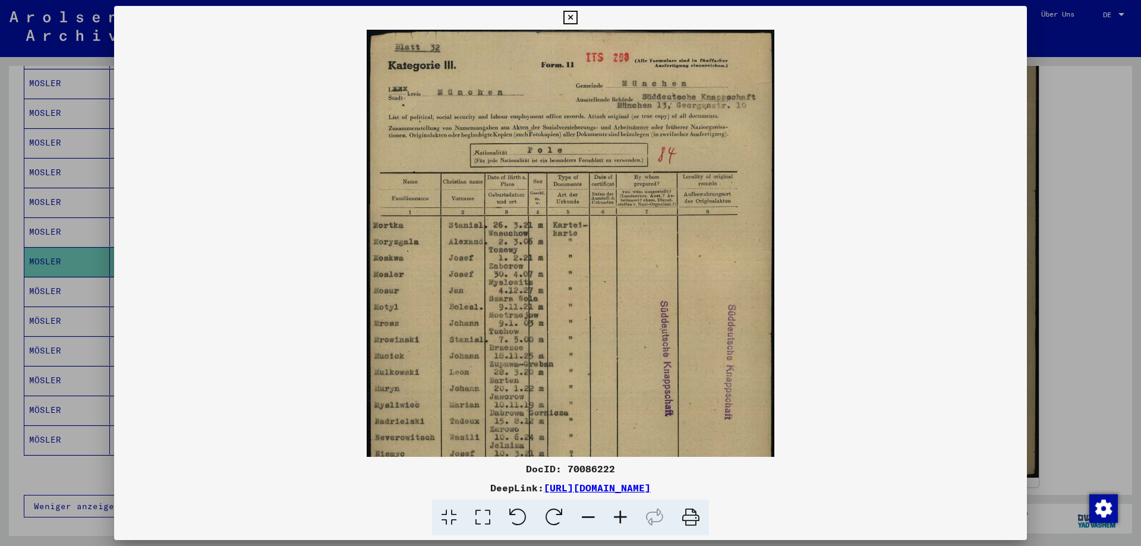
click at [622, 518] on icon at bounding box center [621, 518] width 32 height 36
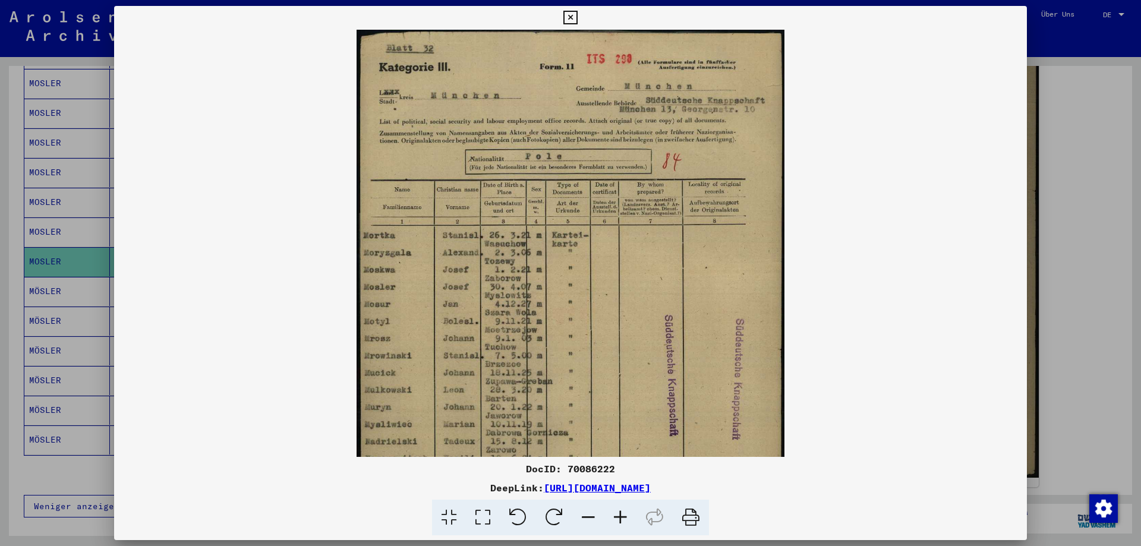
click at [622, 518] on icon at bounding box center [621, 518] width 32 height 36
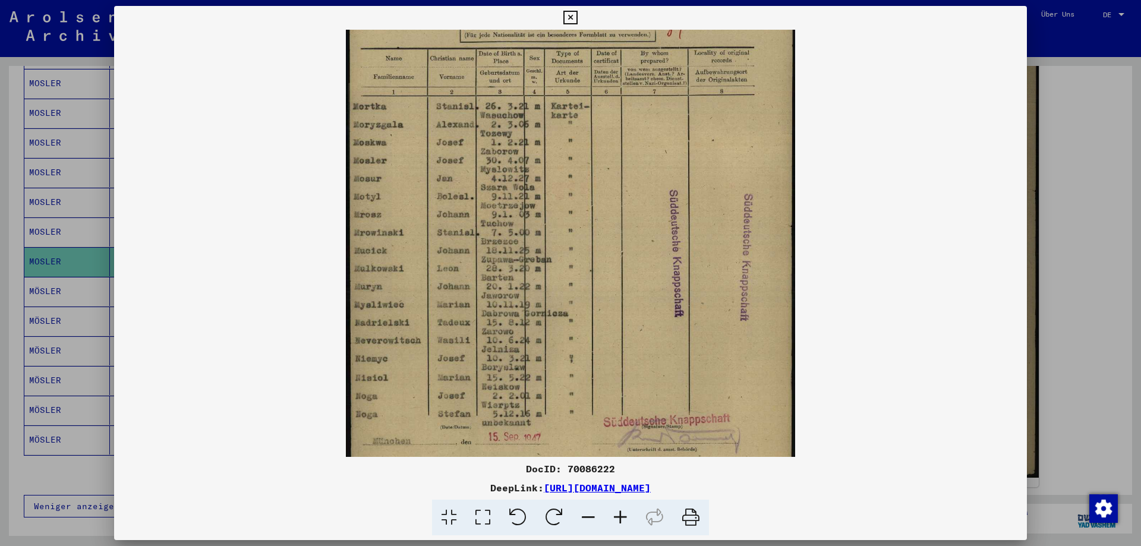
scroll to position [153, 0]
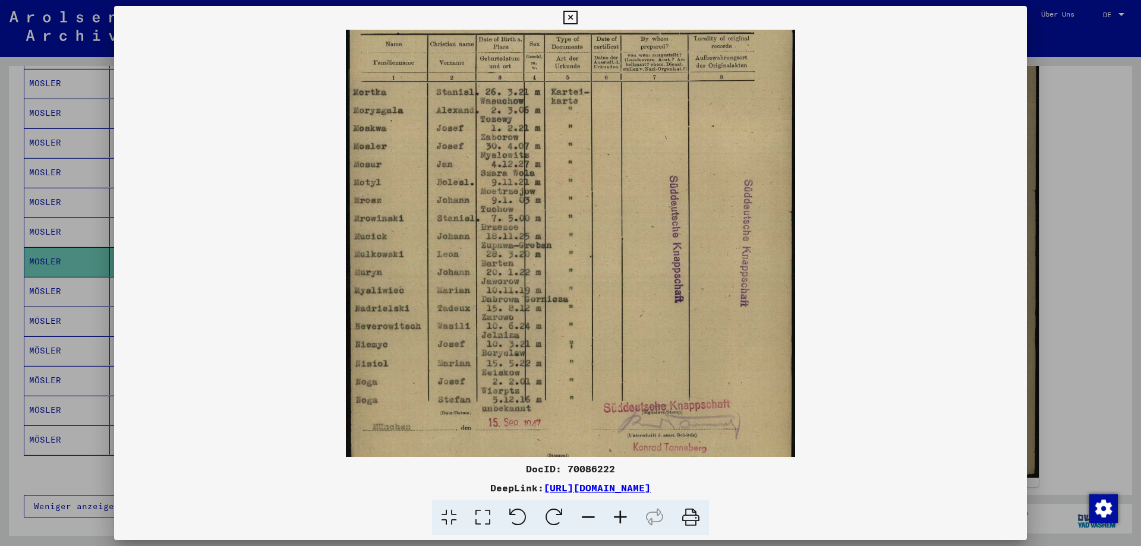
drag, startPoint x: 580, startPoint y: 341, endPoint x: 584, endPoint y: 188, distance: 153.4
click at [584, 188] on img at bounding box center [570, 193] width 449 height 635
